Goal: Use online tool/utility: Utilize a website feature to perform a specific function

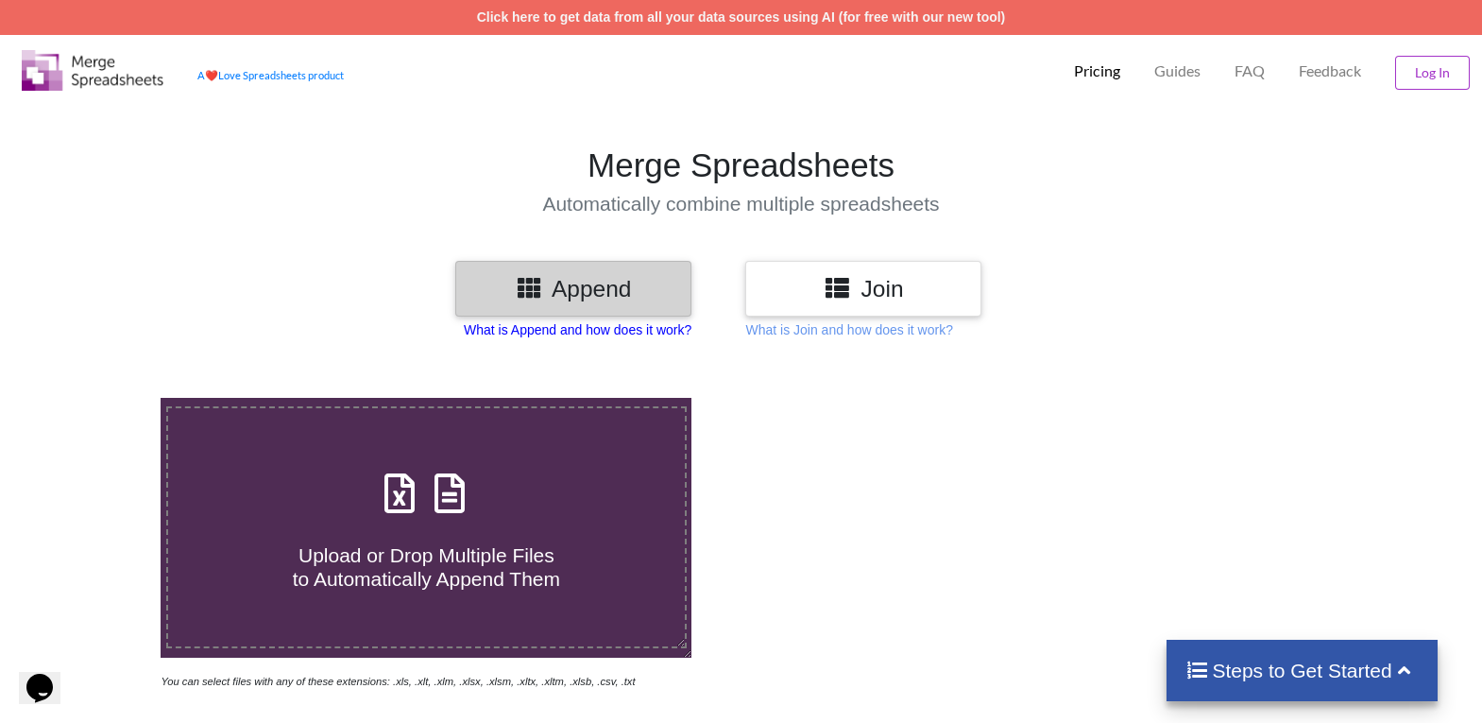
click at [565, 331] on p "What is Append and how does it work?" at bounding box center [578, 329] width 228 height 19
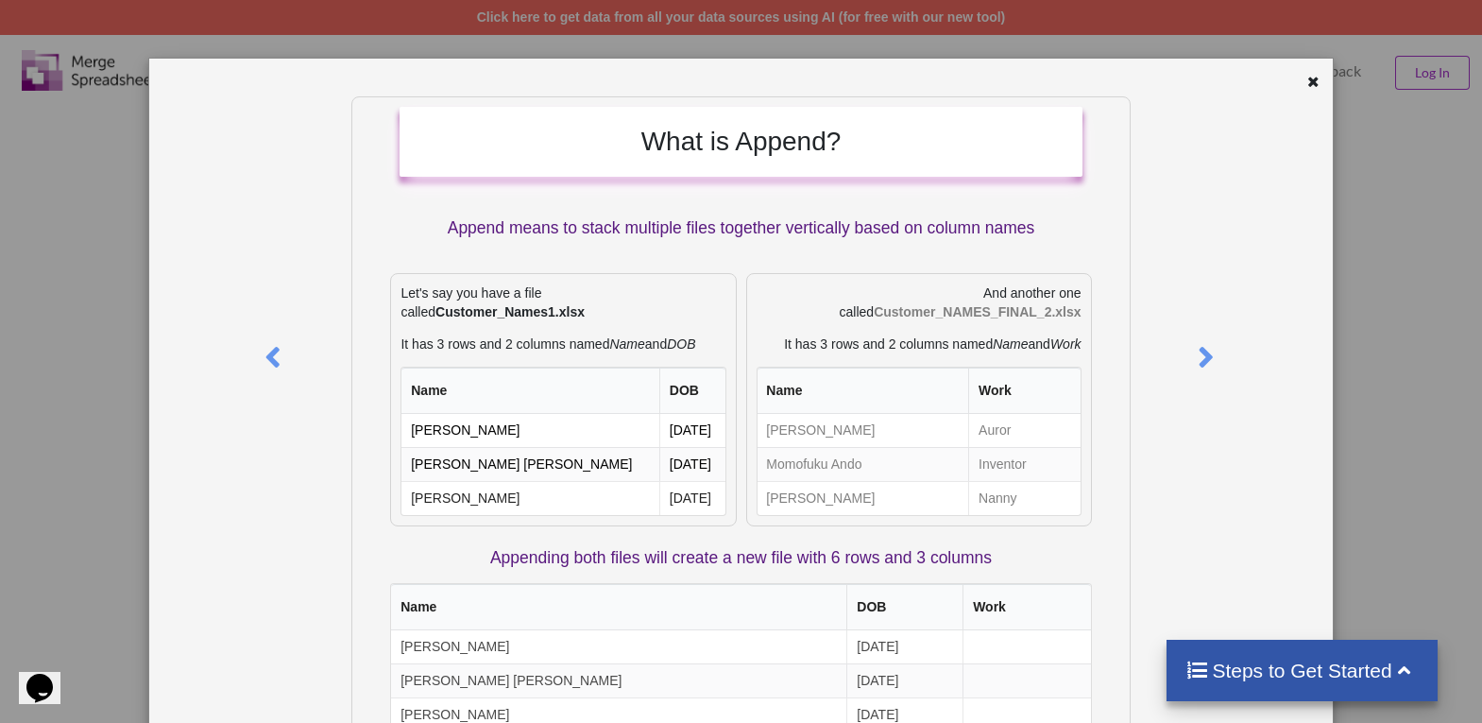
click at [1292, 78] on div at bounding box center [1283, 85] width 98 height 24
click at [1307, 77] on icon at bounding box center [1315, 79] width 16 height 13
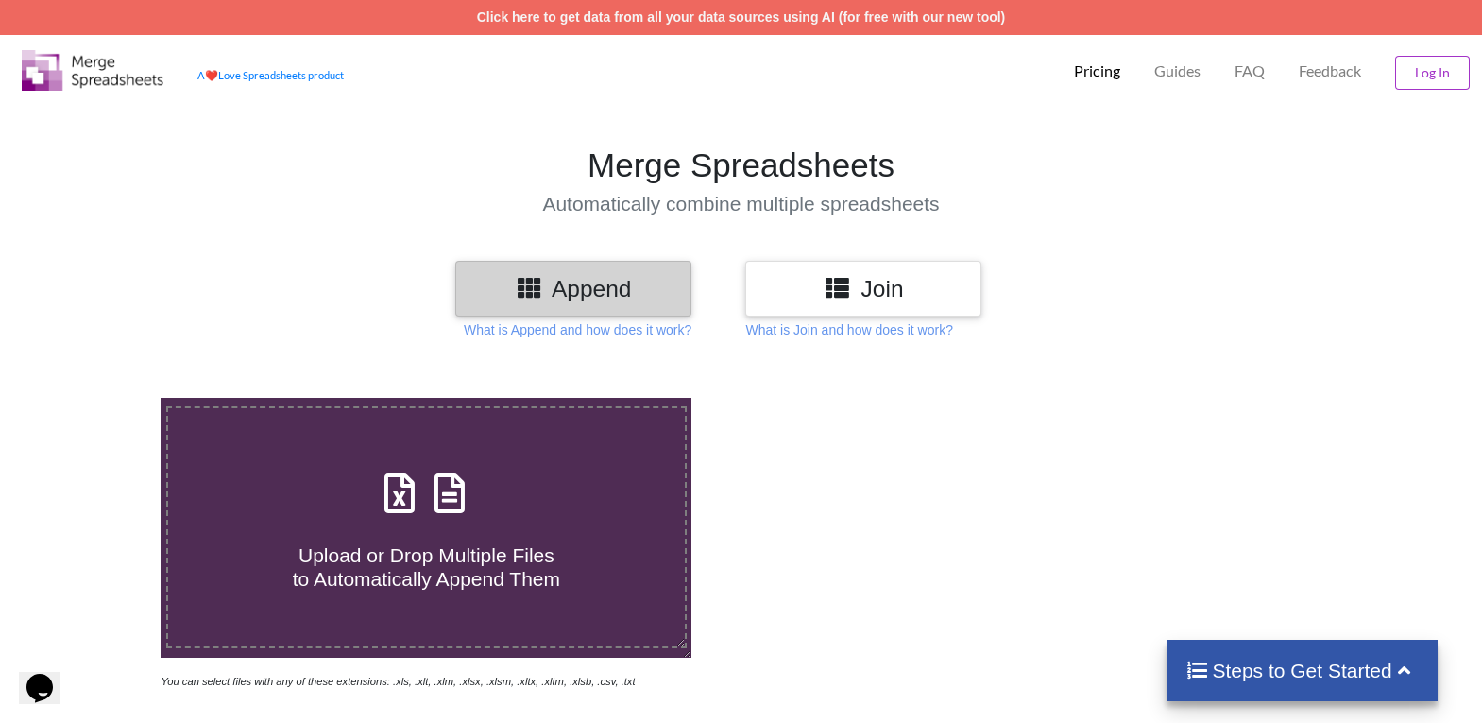
click at [874, 283] on h3 "Join" at bounding box center [864, 288] width 208 height 27
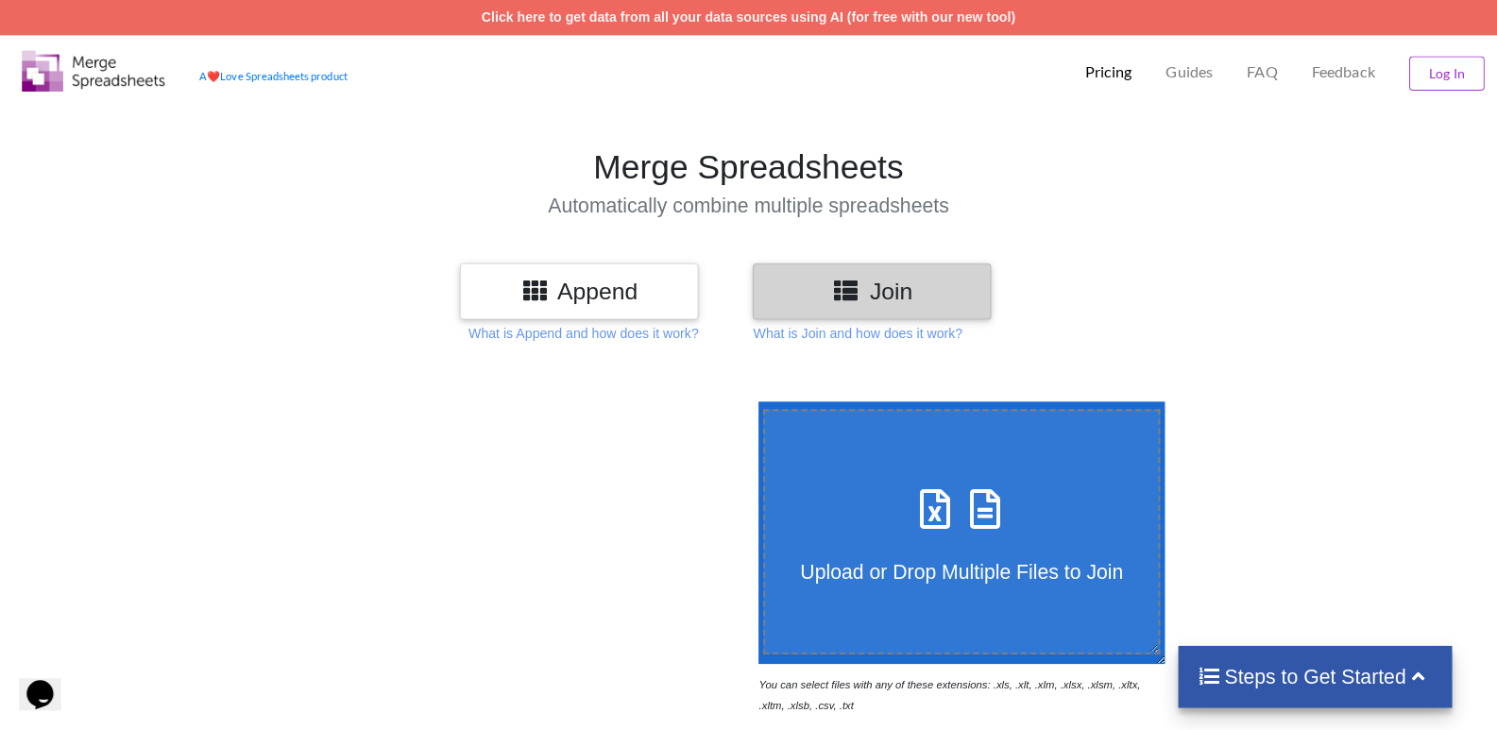
scroll to position [94, 0]
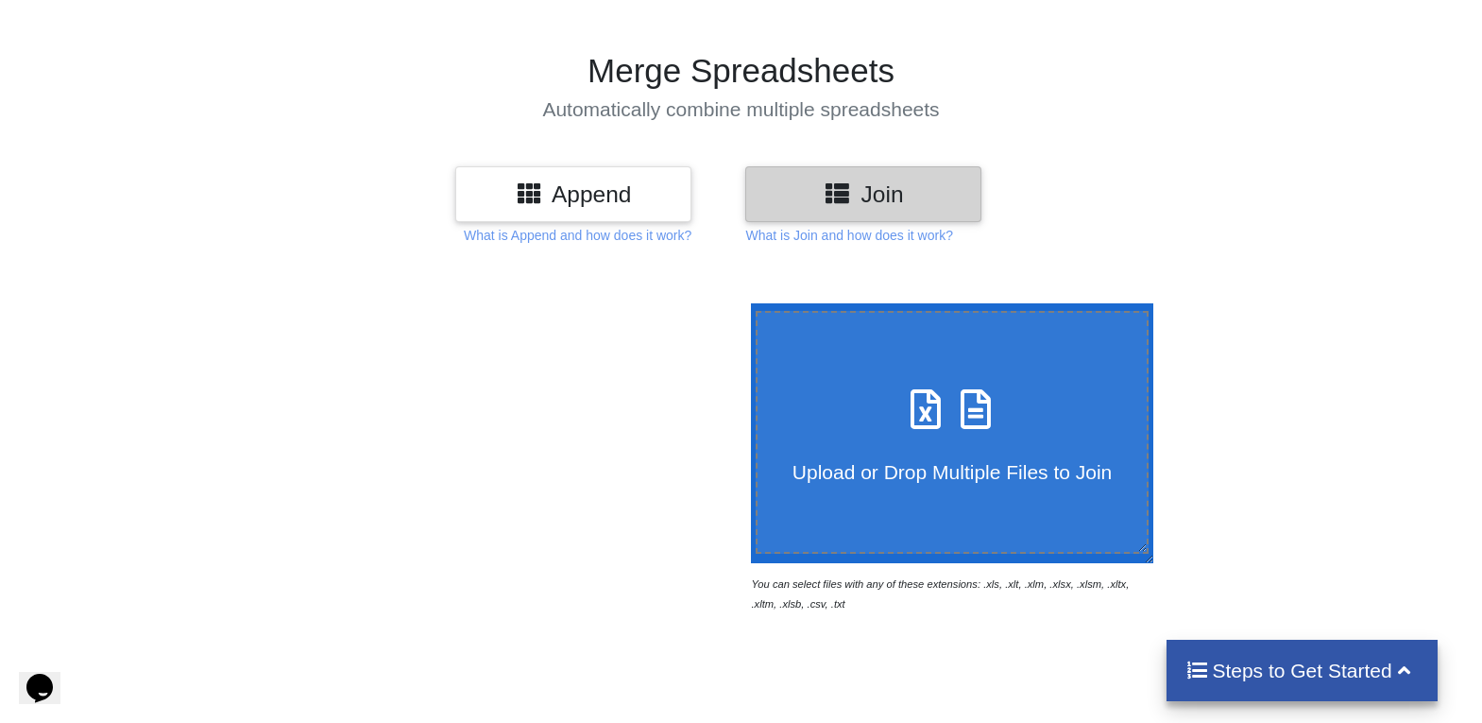
click at [585, 203] on h3 "Append" at bounding box center [574, 193] width 208 height 27
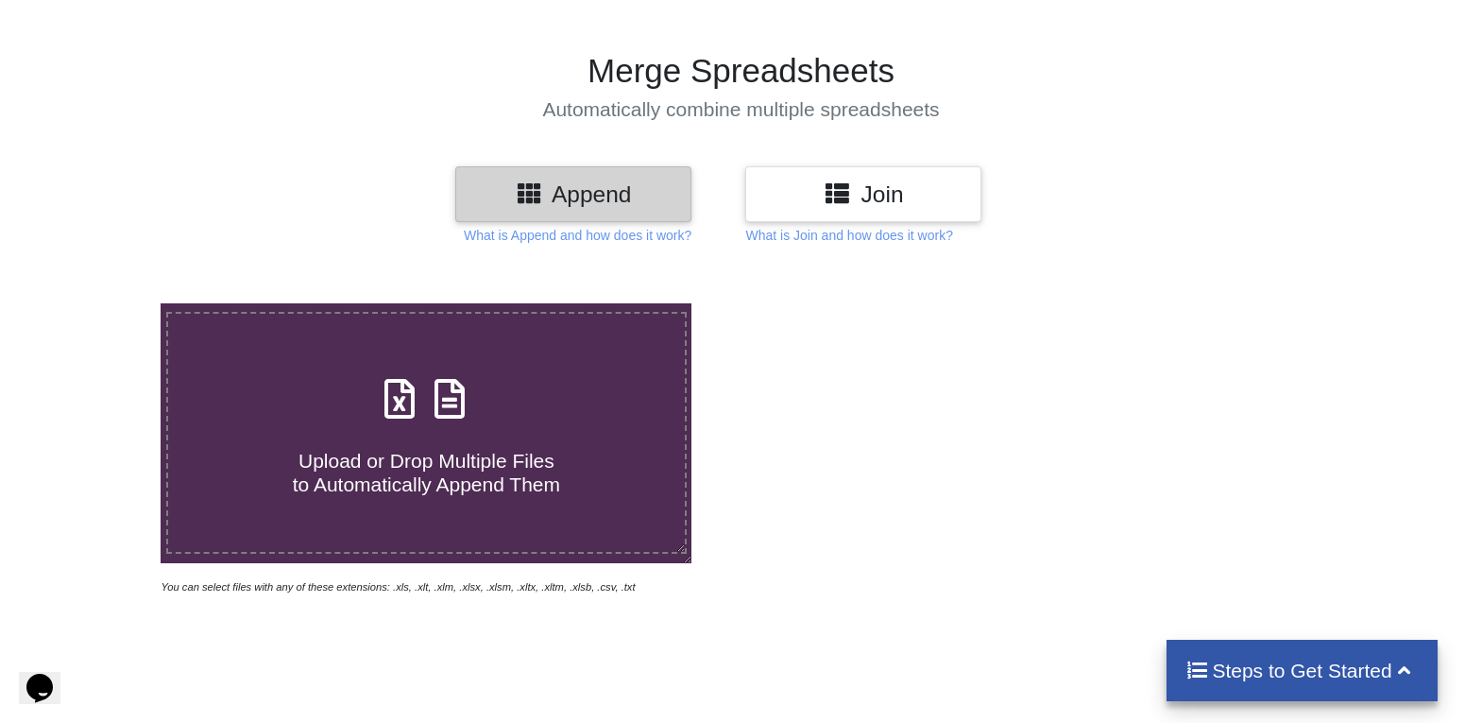
click at [416, 416] on span at bounding box center [426, 400] width 100 height 44
click at [102, 303] on input "Upload or Drop Multiple Files to Automatically Append Them" at bounding box center [102, 303] width 0 height 0
click at [419, 464] on span "Upload or Drop Multiple Files to Automatically Append Them" at bounding box center [426, 472] width 267 height 45
click at [102, 303] on input "Upload or Drop Multiple Files to Automatically Append Them" at bounding box center [102, 303] width 0 height 0
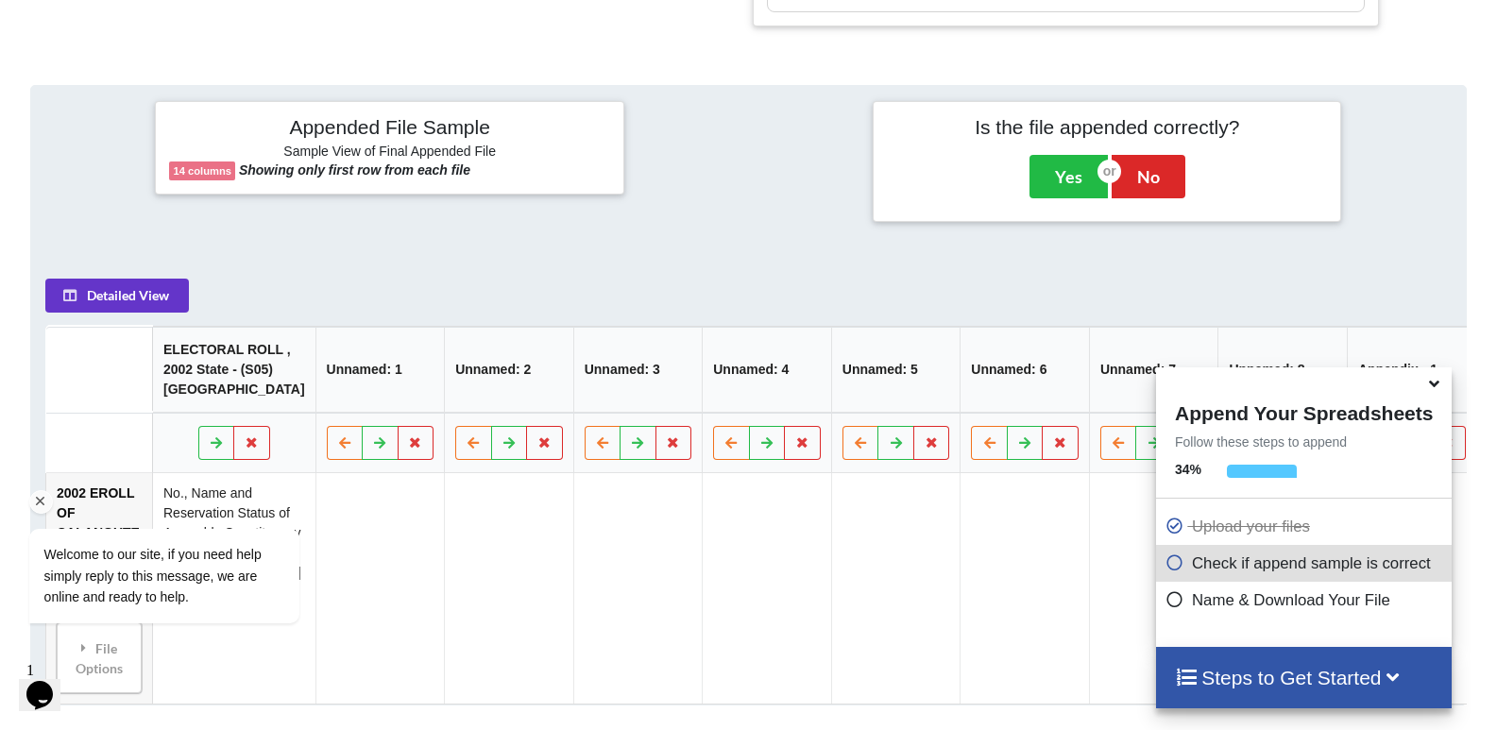
scroll to position [832, 0]
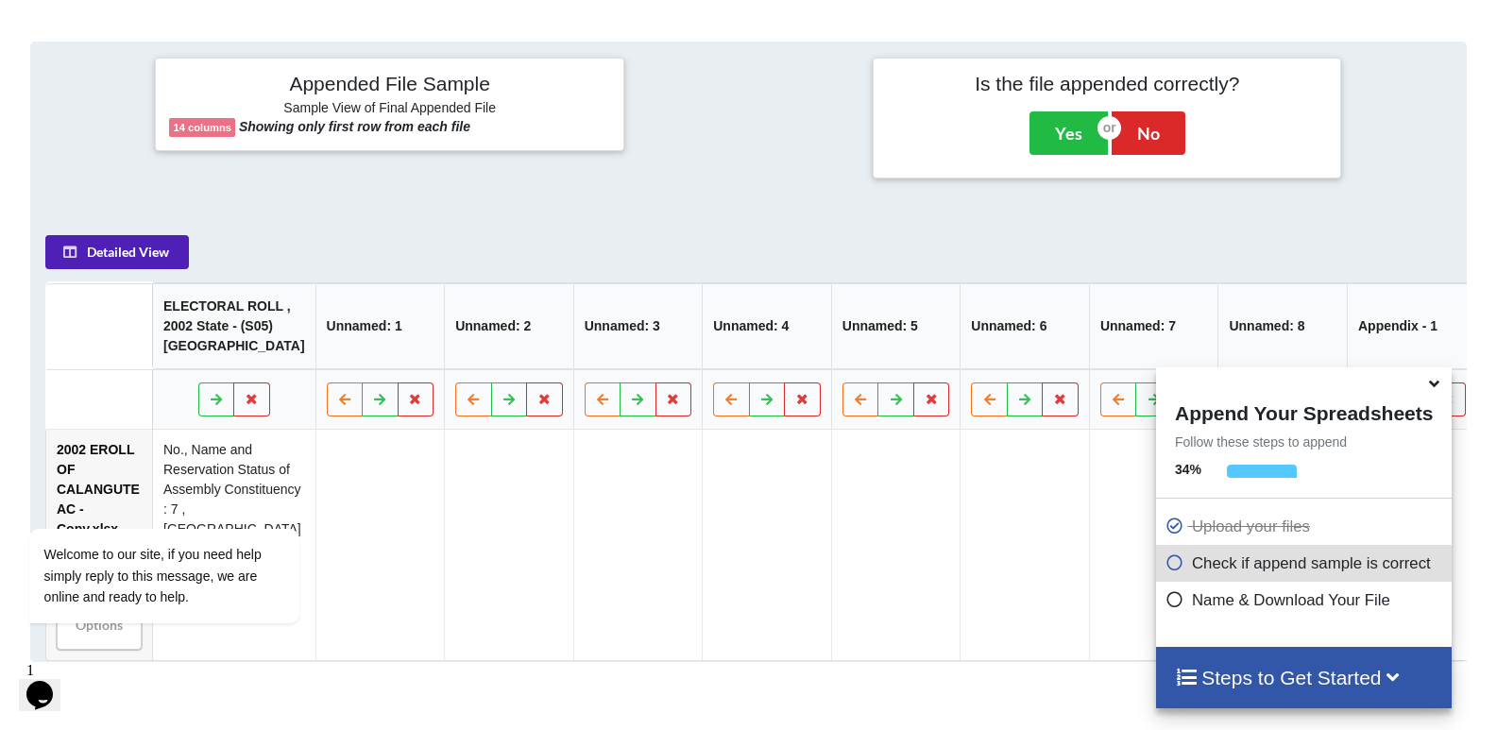
click at [113, 265] on button "Detailed View" at bounding box center [117, 252] width 144 height 34
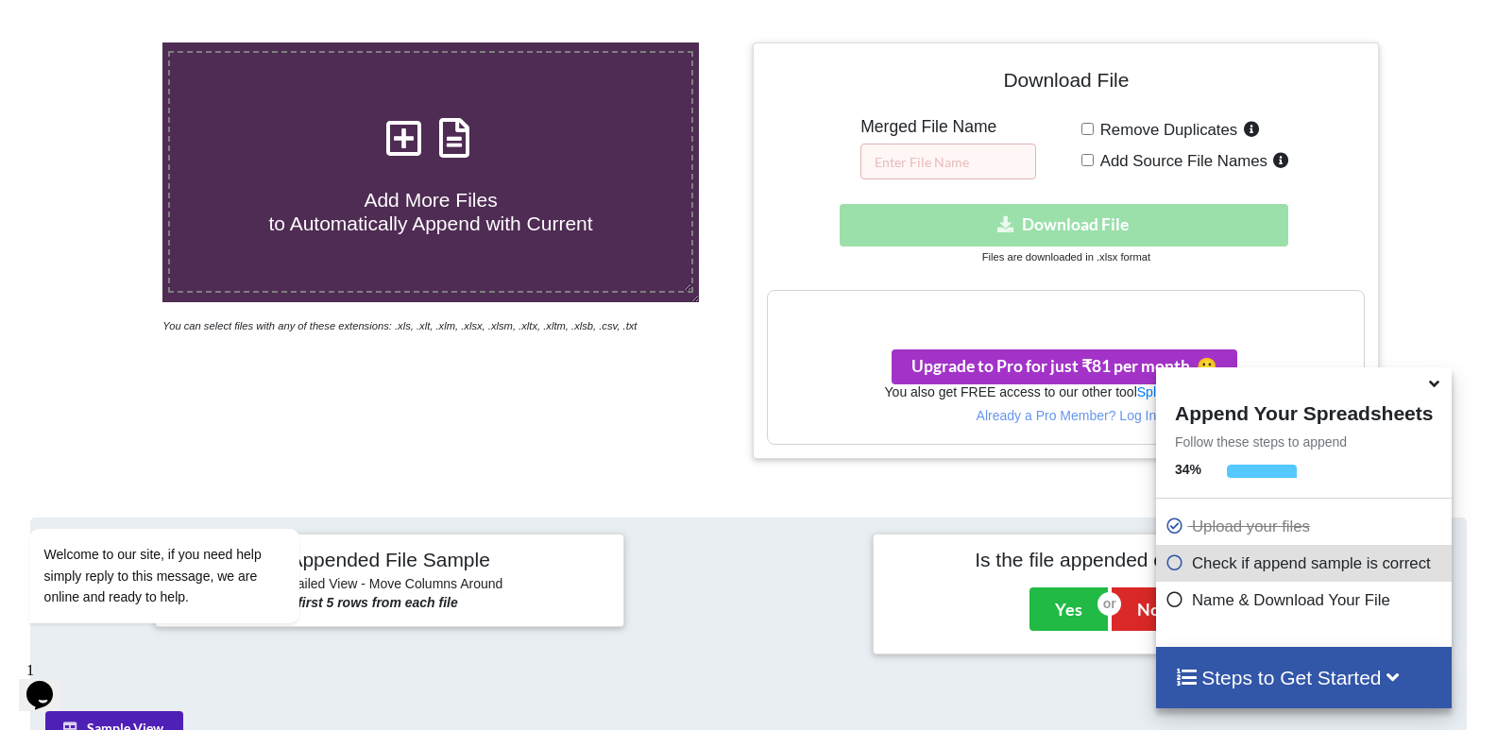
scroll to position [315, 0]
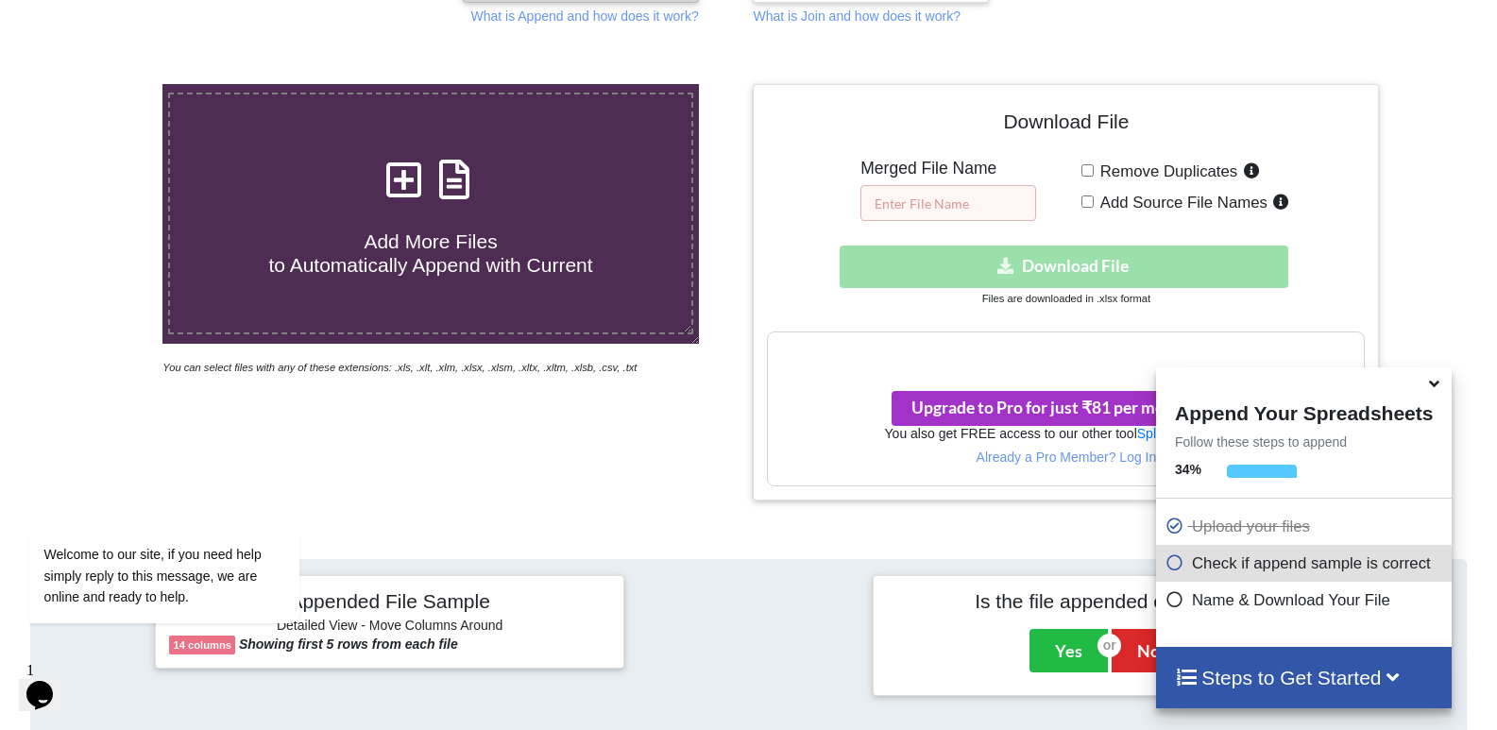
click at [932, 208] on input "text" at bounding box center [949, 203] width 176 height 36
type input "Test"
click at [1092, 258] on div "Download hidden Download File" at bounding box center [1066, 267] width 598 height 43
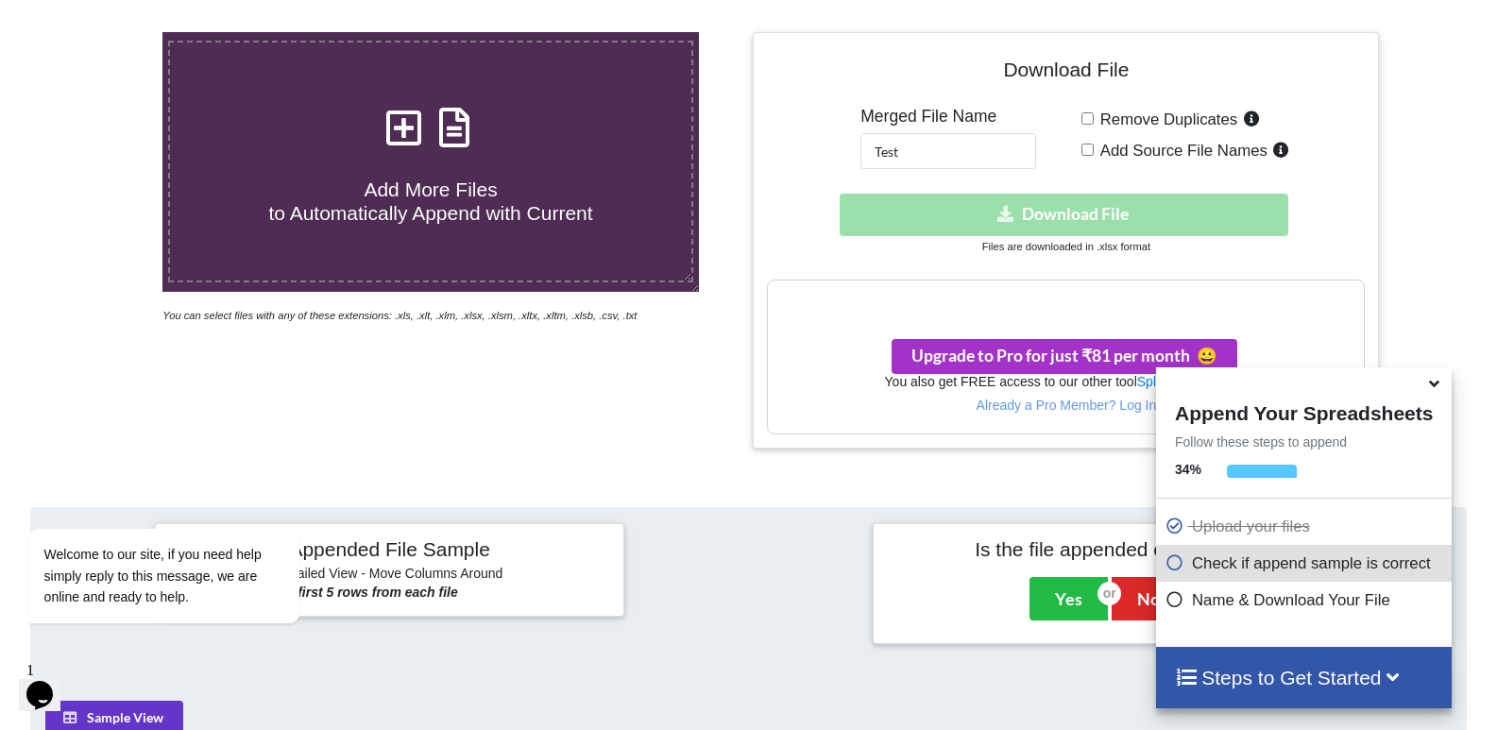
scroll to position [504, 0]
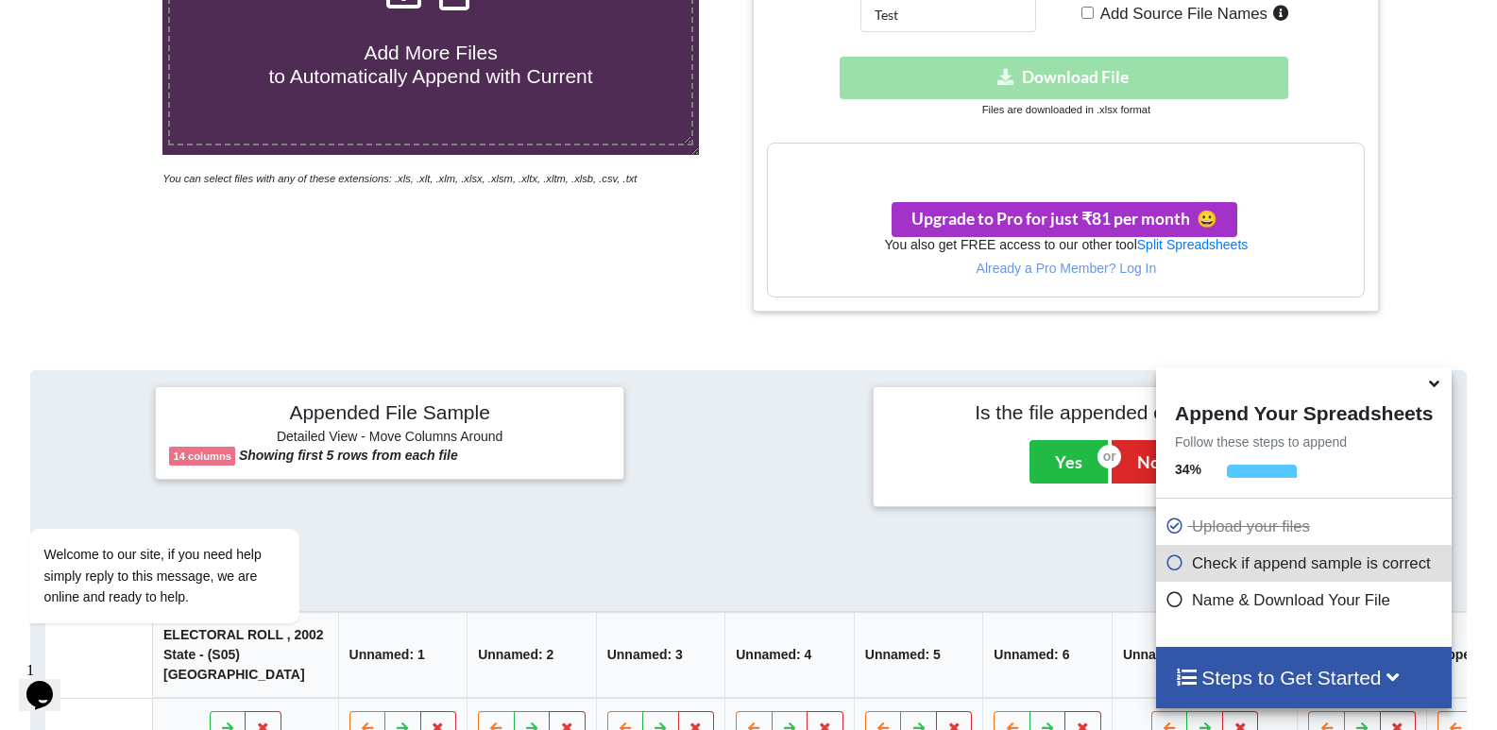
click at [677, 264] on div "Add More Files to Automatically Append with Current You can select files with a…" at bounding box center [431, 103] width 636 height 417
click at [1062, 90] on div "Download hidden Download File" at bounding box center [1066, 78] width 598 height 43
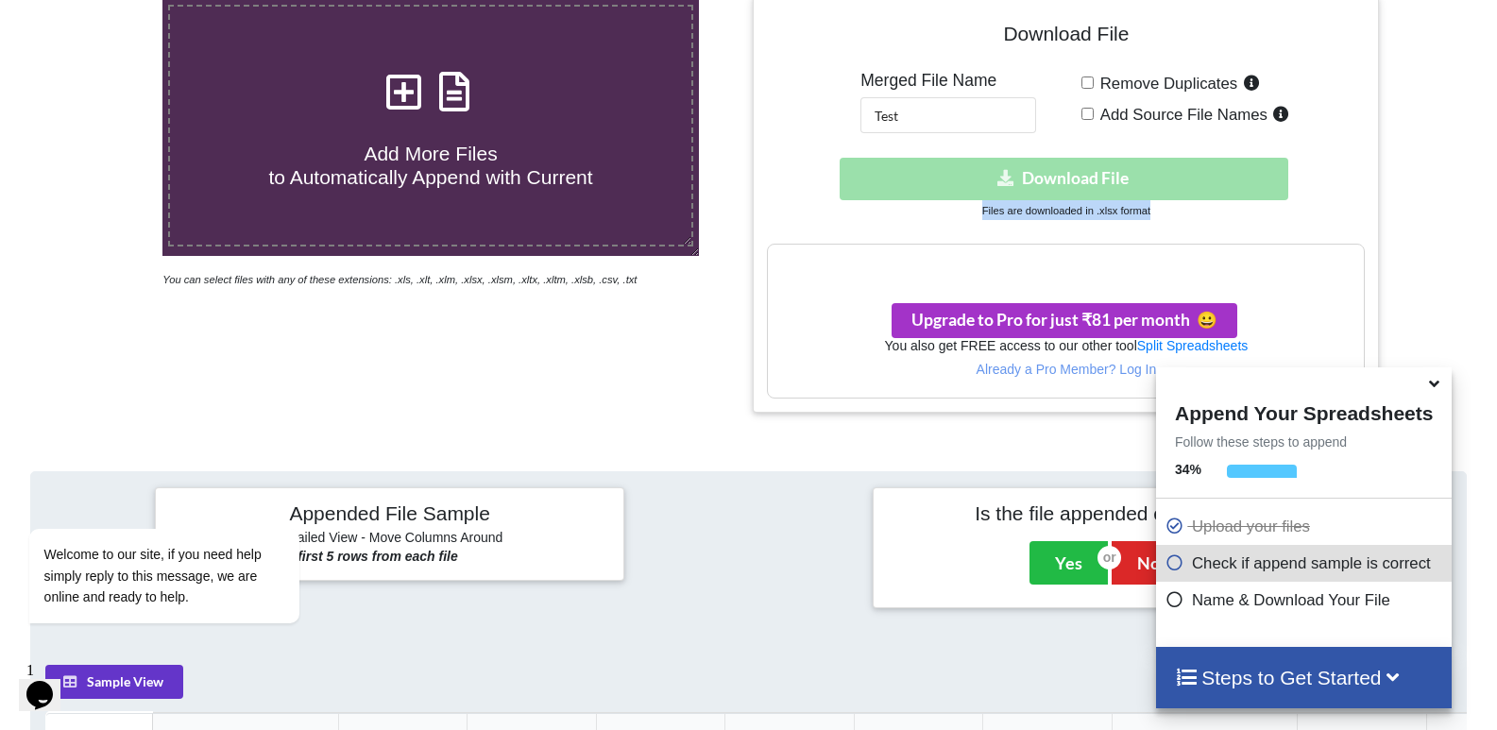
scroll to position [220, 0]
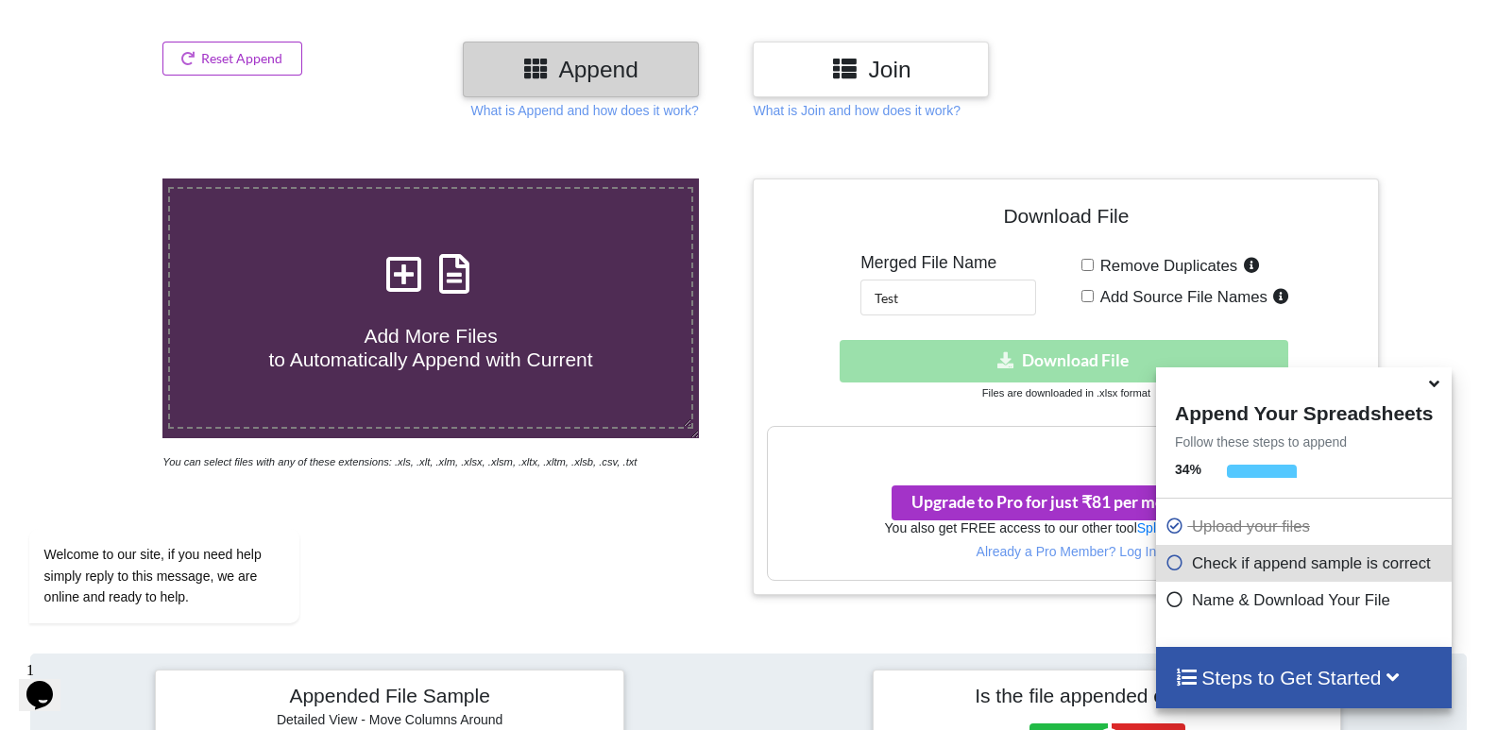
click at [1018, 349] on div "Download hidden Download File" at bounding box center [1066, 361] width 598 height 43
